Goal: Communication & Community: Share content

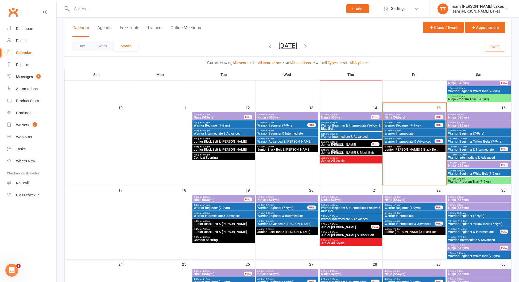
click at [410, 140] on span "Warrior Intermediate & Advanced" at bounding box center [409, 141] width 51 height 3
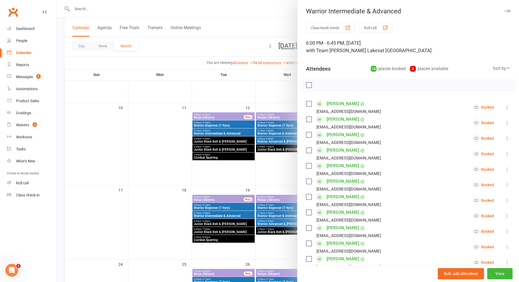
click at [376, 28] on button "Roll call" at bounding box center [375, 28] width 33 height 10
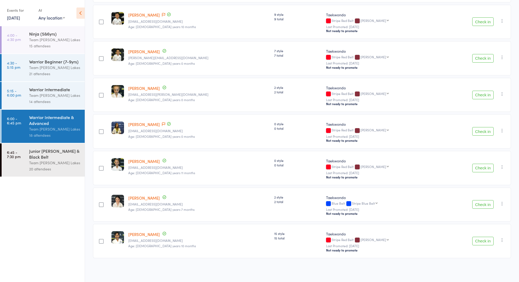
scroll to position [488, 0]
click at [484, 207] on button "Check in" at bounding box center [482, 204] width 21 height 9
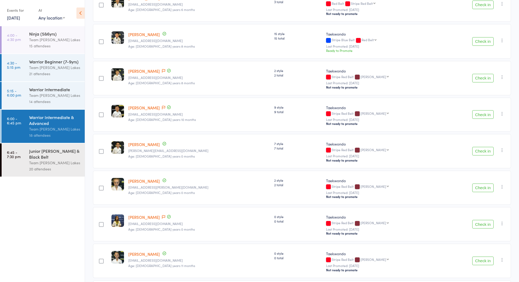
scroll to position [401, 0]
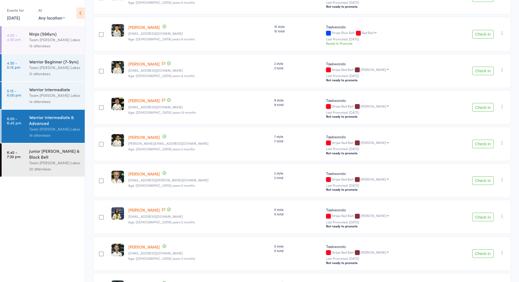
click at [45, 156] on div "Junior [PERSON_NAME] & Black Belt" at bounding box center [54, 154] width 51 height 12
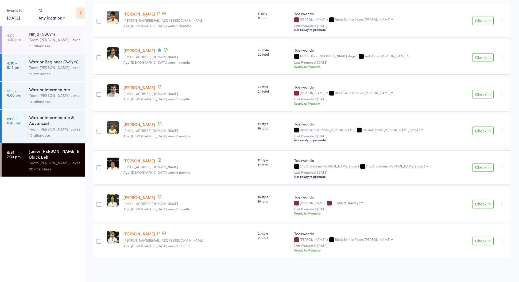
scroll to position [562, 0]
click at [22, 122] on link "6:00 - 6:45 pm Warrior Intermediate & Advanced Team [PERSON_NAME] Lakes 18 atte…" at bounding box center [43, 126] width 83 height 33
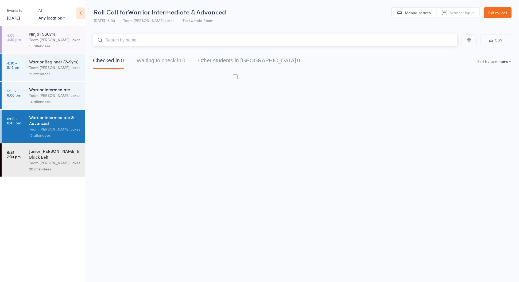
scroll to position [3, 0]
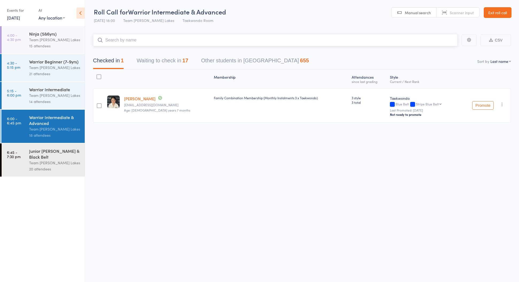
click at [162, 60] on button "Waiting to check in 17" at bounding box center [163, 62] width 52 height 14
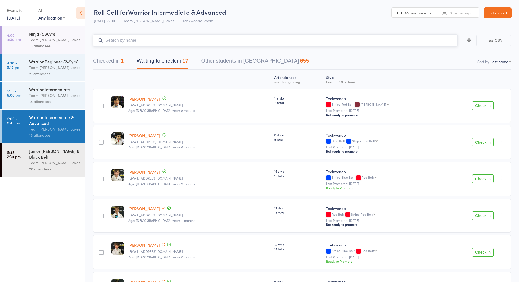
scroll to position [0, 0]
click at [497, 14] on link "Exit roll call" at bounding box center [498, 12] width 28 height 11
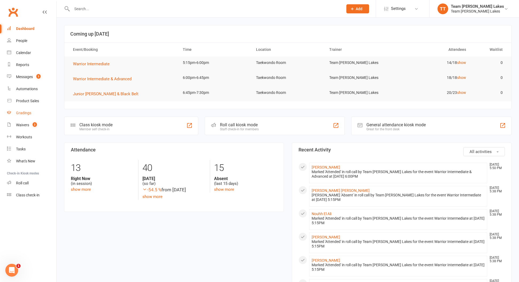
click at [26, 112] on div "Gradings" at bounding box center [23, 113] width 15 height 4
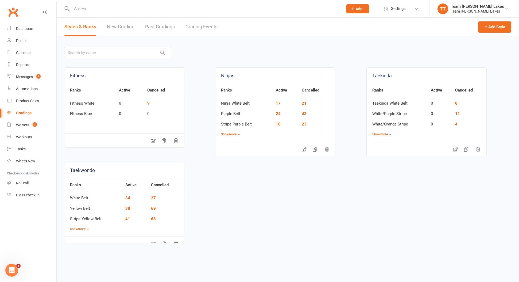
scroll to position [1, 0]
click at [204, 26] on link "Grading Events" at bounding box center [201, 26] width 32 height 18
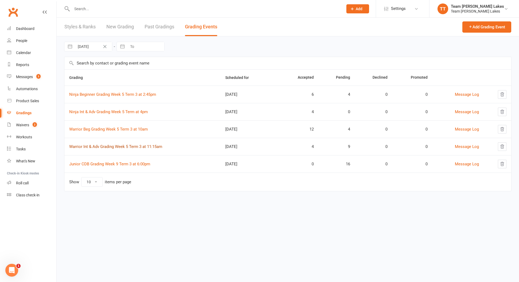
click at [118, 146] on link "Warrior Int & Adv Grading Week 5 Term 3 at 11:15am" at bounding box center [115, 146] width 93 height 5
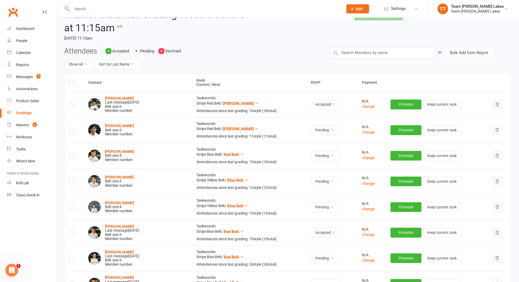
scroll to position [34, 0]
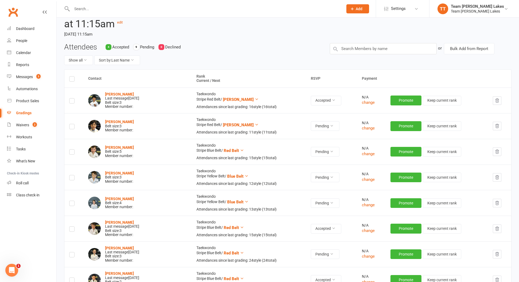
drag, startPoint x: 72, startPoint y: 176, endPoint x: 72, endPoint y: 181, distance: 4.8
click at [72, 178] on label at bounding box center [71, 178] width 5 height 0
click at [72, 175] on input "checkbox" at bounding box center [71, 175] width 5 height 0
click at [72, 204] on label at bounding box center [71, 204] width 5 height 0
click at [72, 201] on input "checkbox" at bounding box center [71, 201] width 5 height 0
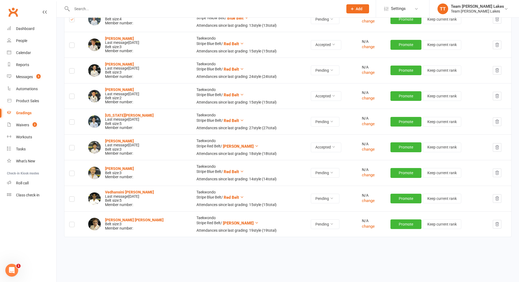
scroll to position [217, 0]
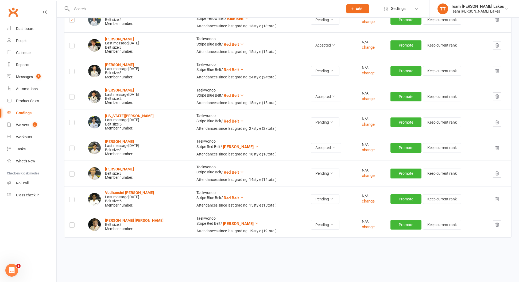
click at [71, 175] on label at bounding box center [71, 175] width 5 height 0
click at [71, 171] on input "checkbox" at bounding box center [71, 171] width 5 height 0
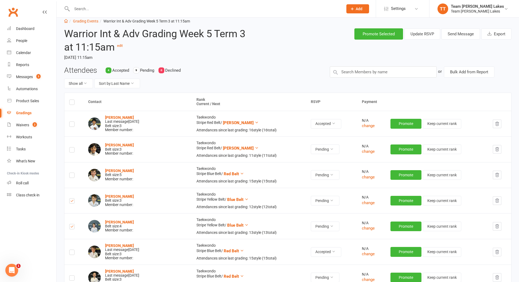
scroll to position [9, 0]
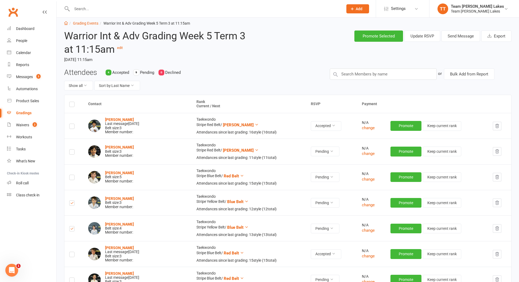
click at [461, 36] on button "Send Message" at bounding box center [461, 35] width 38 height 11
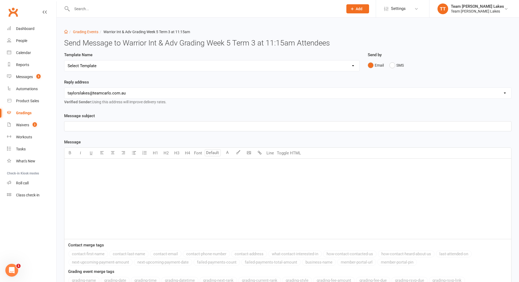
select select "18"
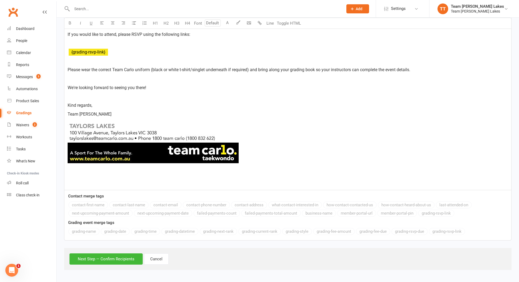
scroll to position [251, 0]
click at [109, 255] on button "Next Step — Confirm Recipients" at bounding box center [105, 258] width 73 height 11
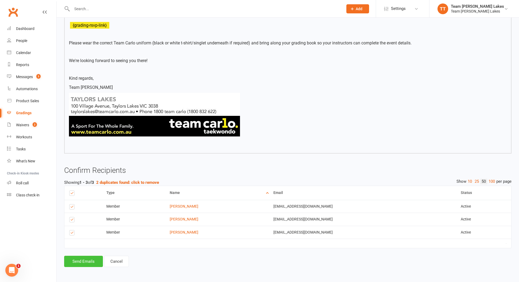
scroll to position [239, 0]
click at [79, 256] on button "Send Emails" at bounding box center [83, 260] width 39 height 11
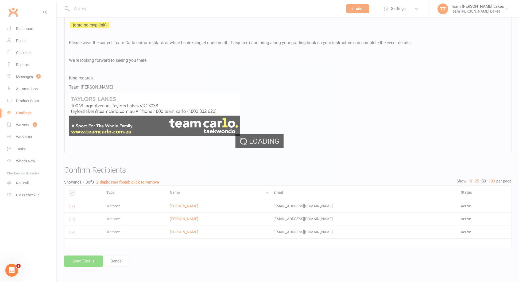
scroll to position [238, 0]
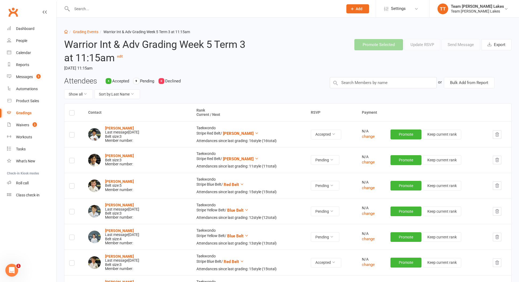
drag, startPoint x: 72, startPoint y: 211, endPoint x: 71, endPoint y: 219, distance: 8.4
click at [72, 212] on label at bounding box center [71, 212] width 5 height 0
click at [72, 209] on input "checkbox" at bounding box center [71, 209] width 5 height 0
click at [72, 238] on label at bounding box center [71, 238] width 5 height 0
click at [72, 235] on input "checkbox" at bounding box center [71, 235] width 5 height 0
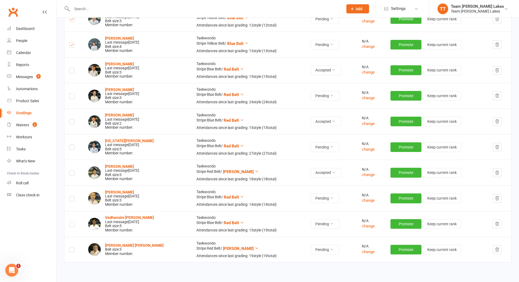
scroll to position [194, 0]
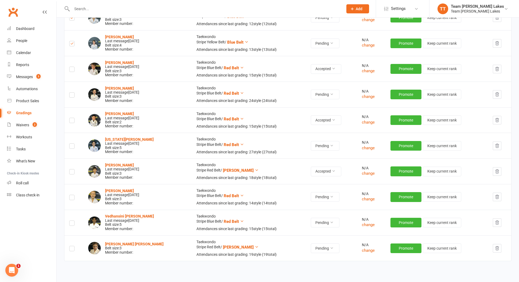
click at [72, 198] on label at bounding box center [71, 198] width 5 height 0
click at [72, 195] on input "checkbox" at bounding box center [71, 195] width 5 height 0
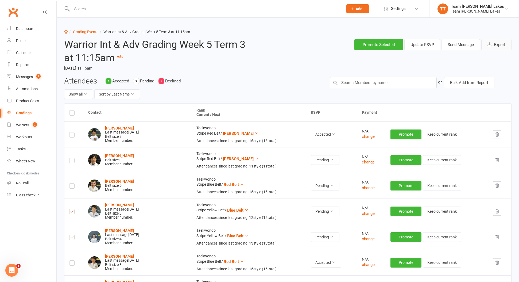
scroll to position [0, 0]
click at [455, 46] on button "Send Message" at bounding box center [461, 44] width 38 height 11
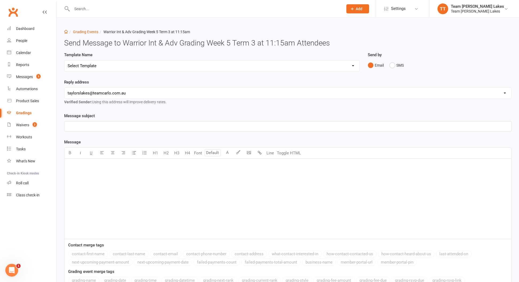
select select "20"
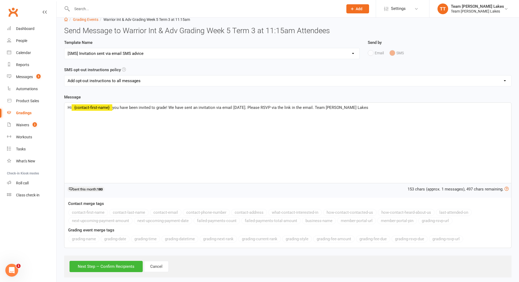
scroll to position [13, 0]
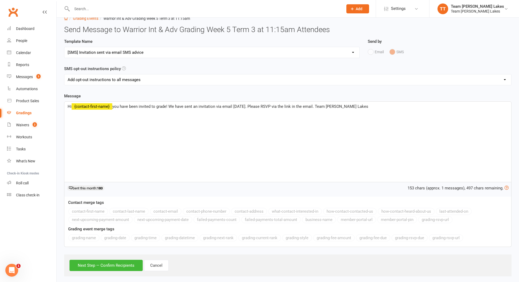
click at [118, 266] on button "Next Step — Confirm Recipients" at bounding box center [105, 265] width 73 height 11
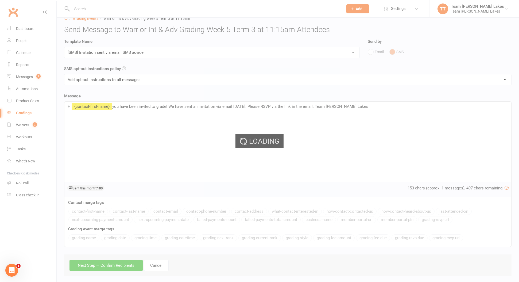
scroll to position [0, 0]
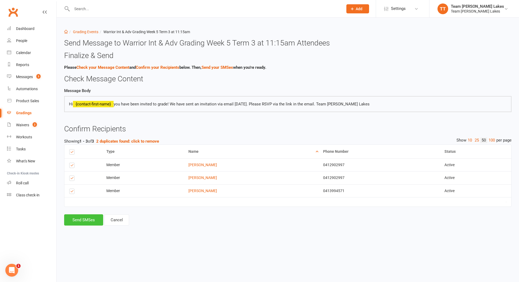
click at [78, 220] on button "Send SMSes" at bounding box center [83, 219] width 39 height 11
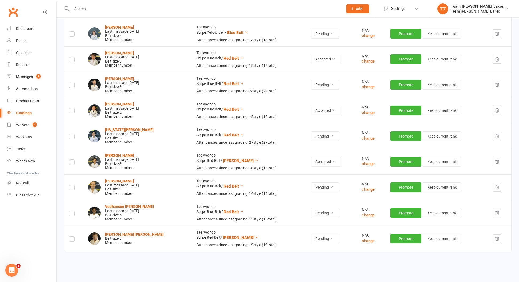
scroll to position [199, 0]
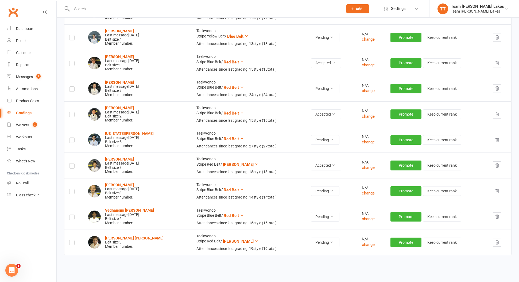
click at [21, 52] on div "Calendar" at bounding box center [23, 53] width 15 height 4
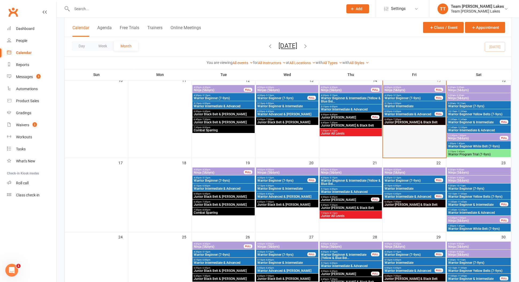
scroll to position [214, 0]
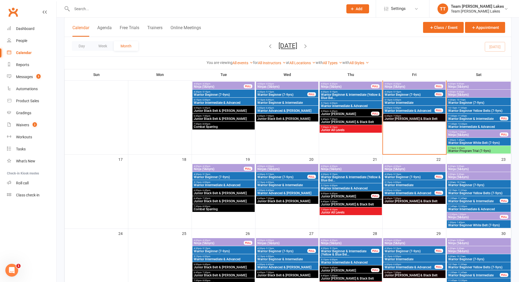
click at [402, 119] on span "Junior [PERSON_NAME] & Black Belt" at bounding box center [414, 118] width 60 height 3
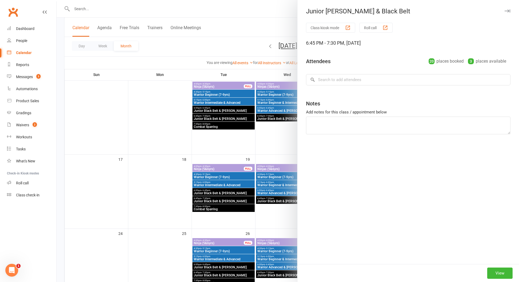
scroll to position [214, 0]
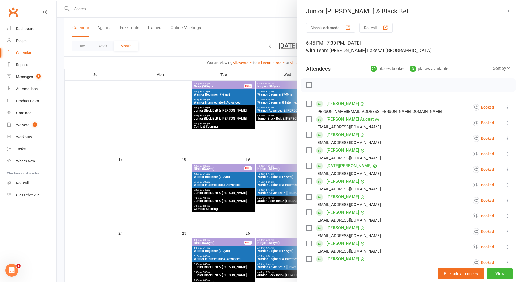
click at [368, 28] on button "Roll call" at bounding box center [375, 28] width 33 height 10
